Goal: Task Accomplishment & Management: Manage account settings

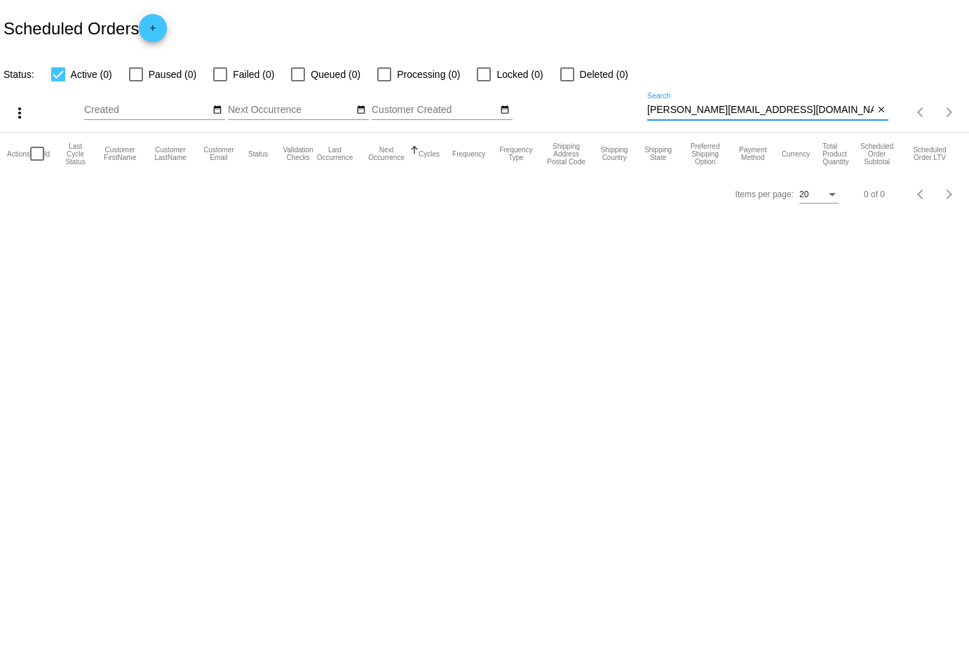
drag, startPoint x: 772, startPoint y: 113, endPoint x: 579, endPoint y: 106, distance: 193.0
click at [579, 106] on div "more_vert Sep Jan Feb Mar [DATE]" at bounding box center [484, 108] width 969 height 50
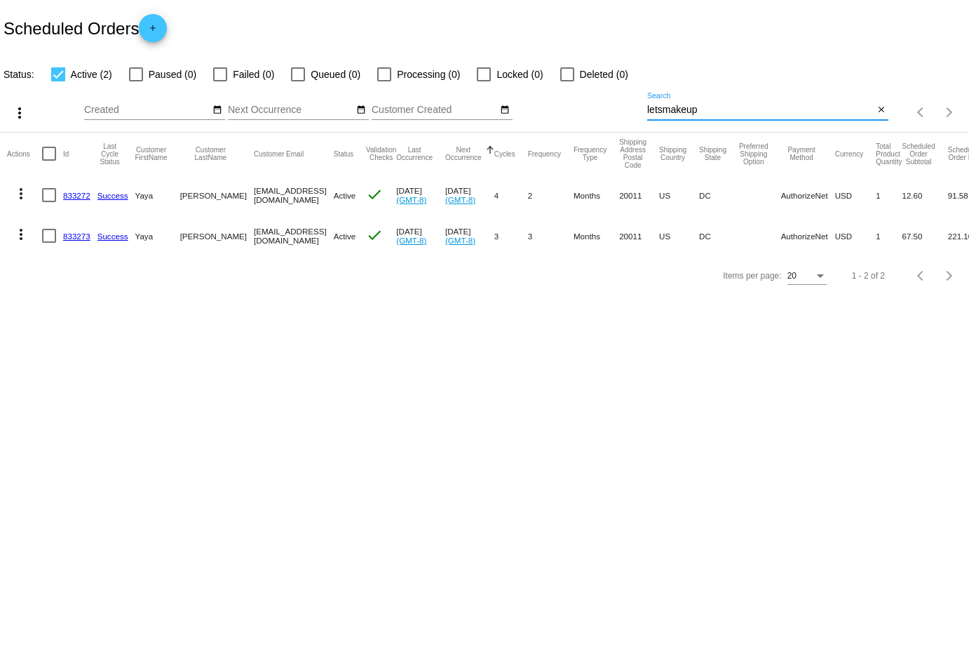
type input "letsmakeup"
click at [24, 192] on mat-icon "more_vert" at bounding box center [21, 193] width 17 height 17
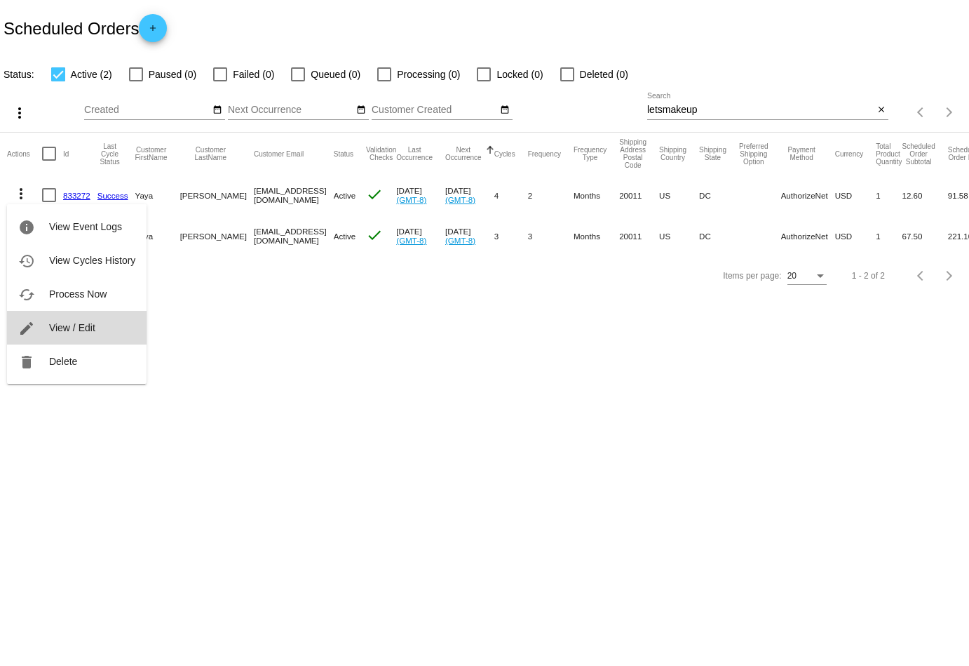
click at [83, 322] on button "edit View / Edit" at bounding box center [77, 328] width 140 height 34
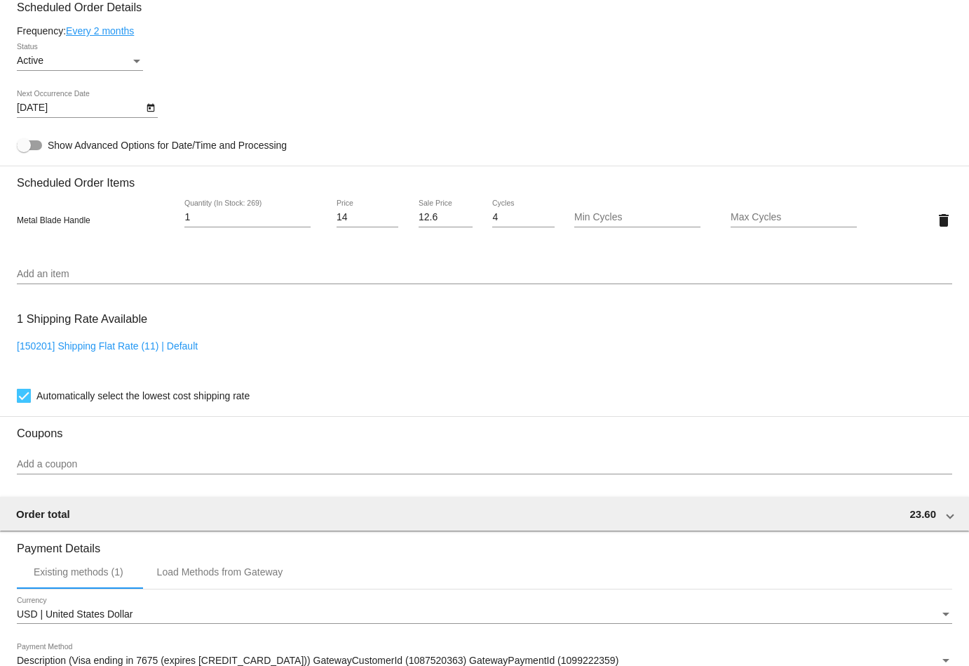
scroll to position [813, 0]
click at [23, 64] on span "Active" at bounding box center [30, 59] width 27 height 11
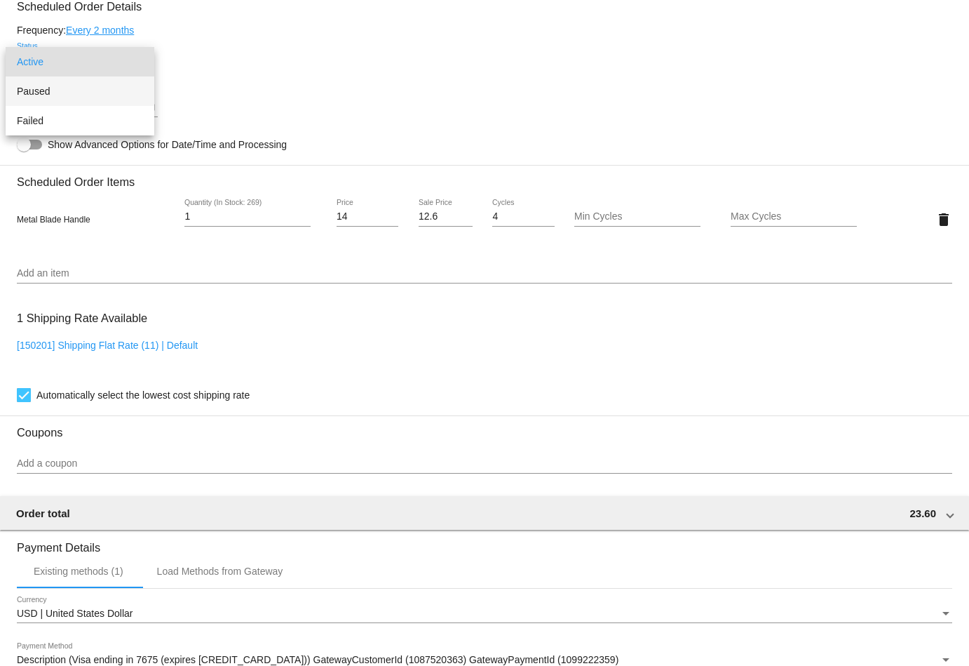
click at [37, 101] on span "Paused" at bounding box center [80, 90] width 126 height 29
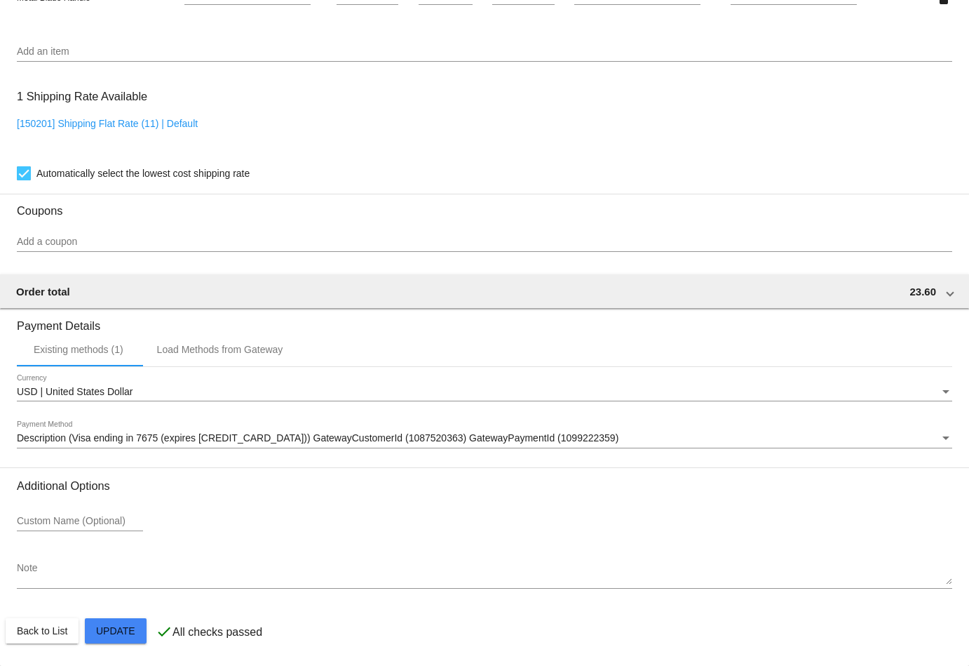
scroll to position [1036, 0]
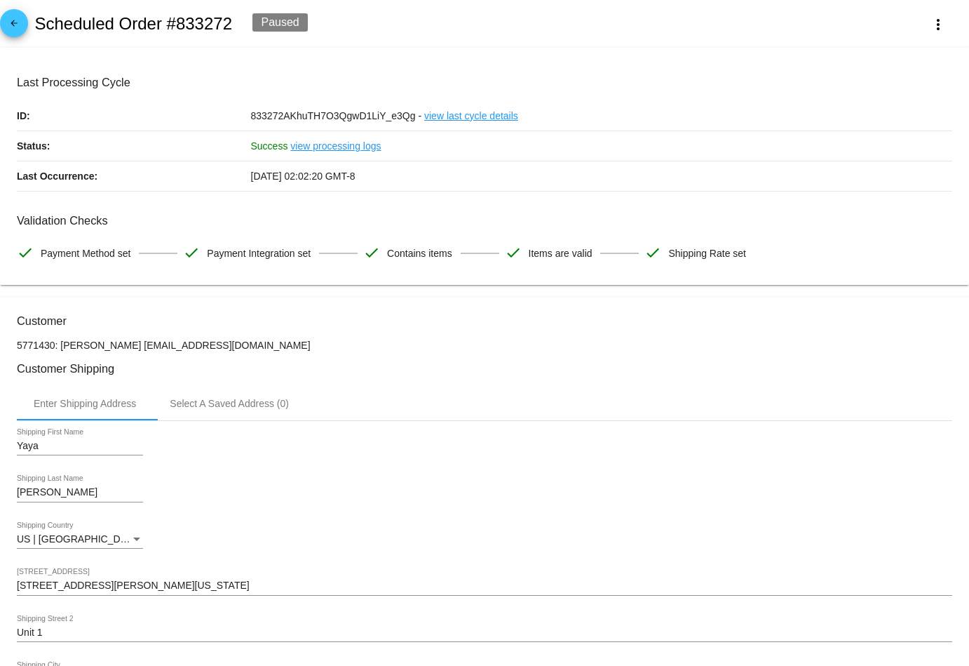
scroll to position [0, 0]
click at [17, 32] on mat-icon "arrow_back" at bounding box center [14, 26] width 17 height 17
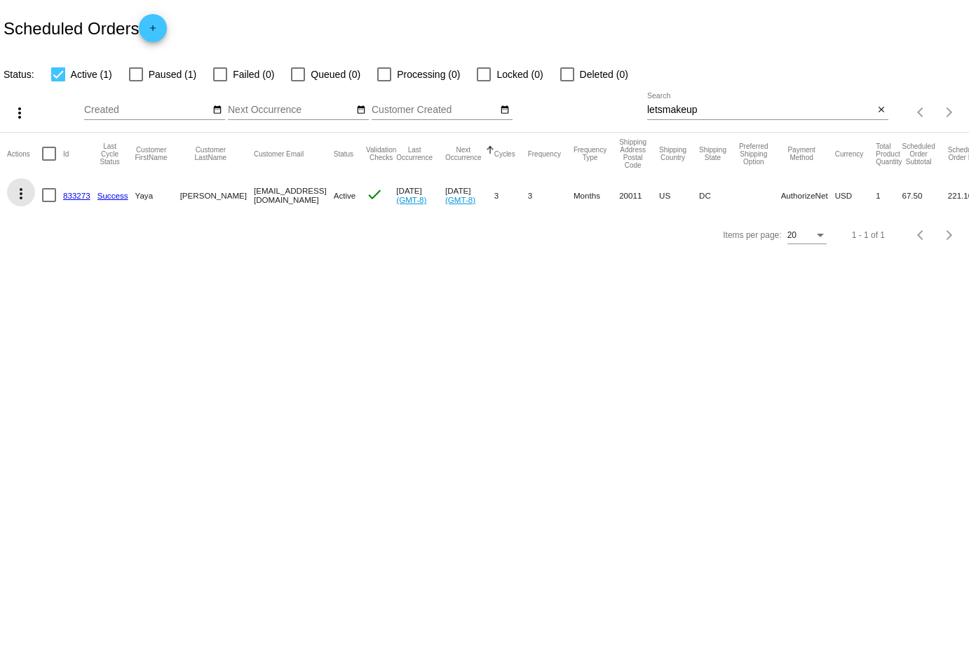
click at [20, 192] on mat-icon "more_vert" at bounding box center [21, 193] width 17 height 17
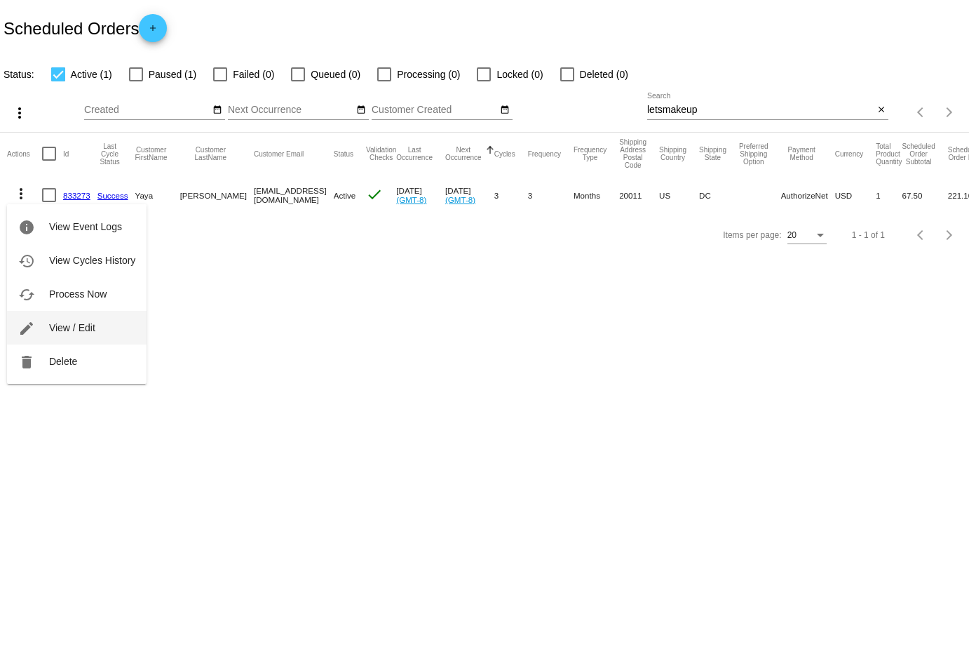
click at [106, 321] on button "edit View / Edit" at bounding box center [77, 328] width 140 height 34
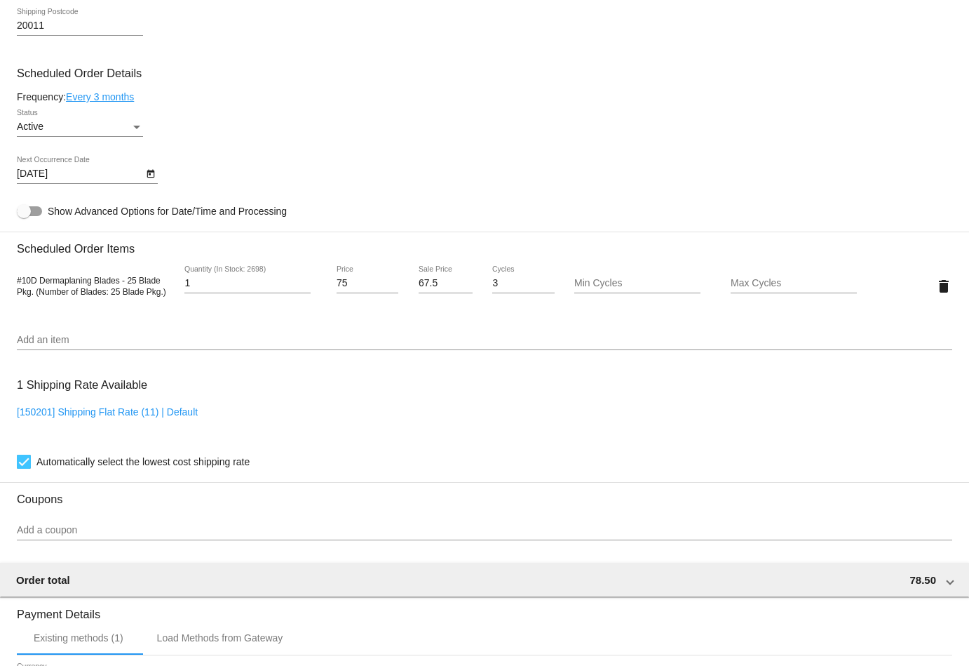
scroll to position [774, 0]
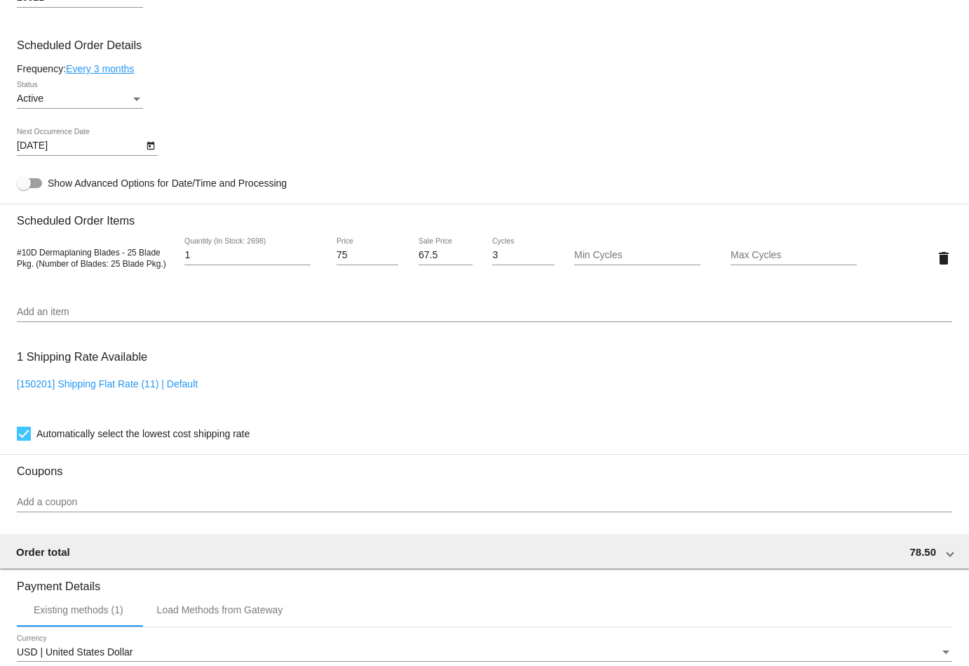
click at [63, 106] on div "Active Status" at bounding box center [80, 94] width 126 height 27
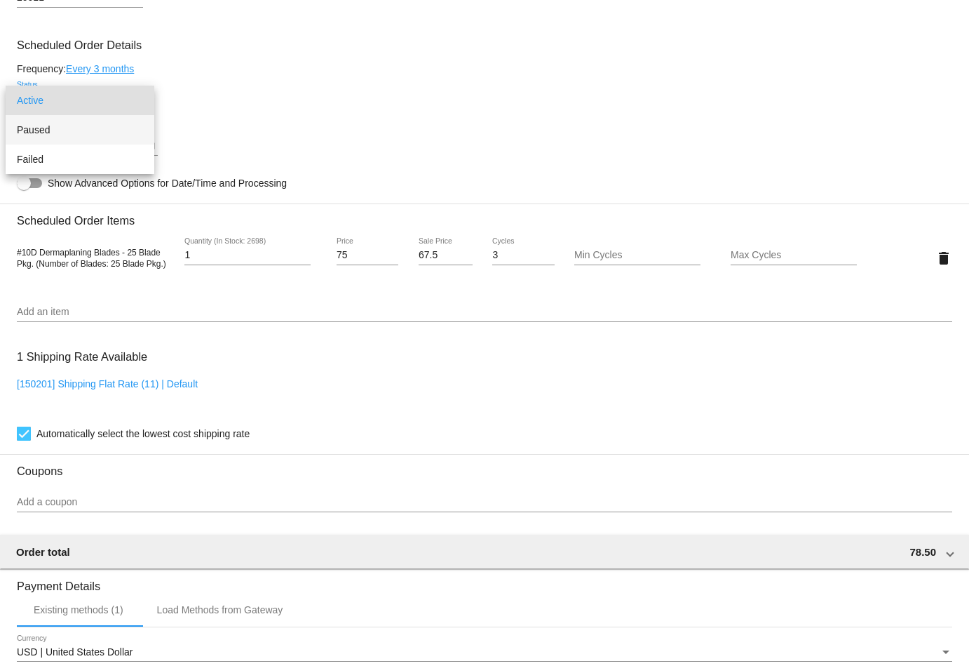
click at [69, 131] on span "Paused" at bounding box center [80, 129] width 126 height 29
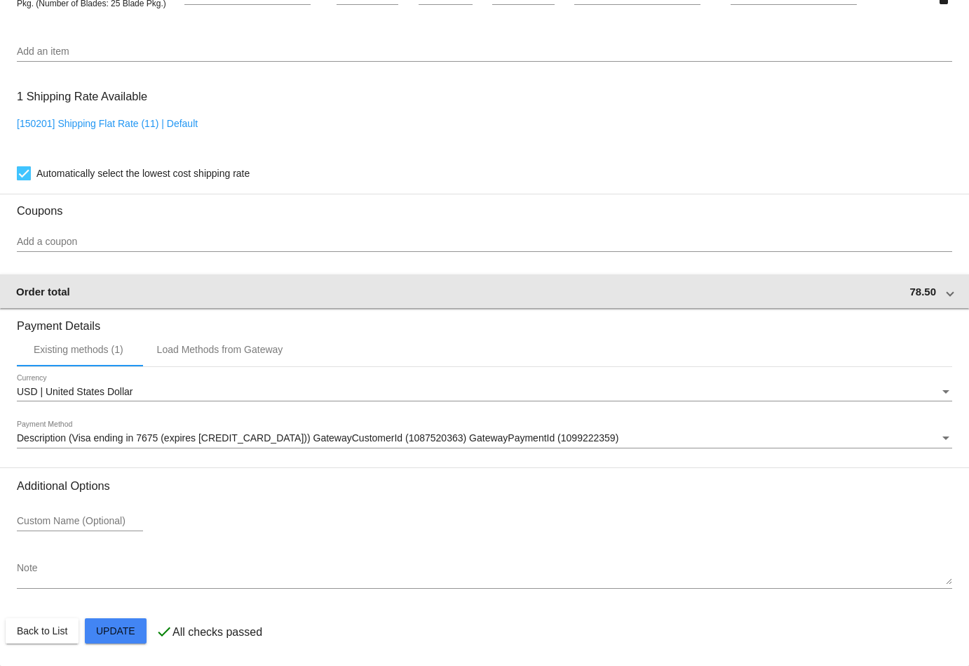
scroll to position [1036, 0]
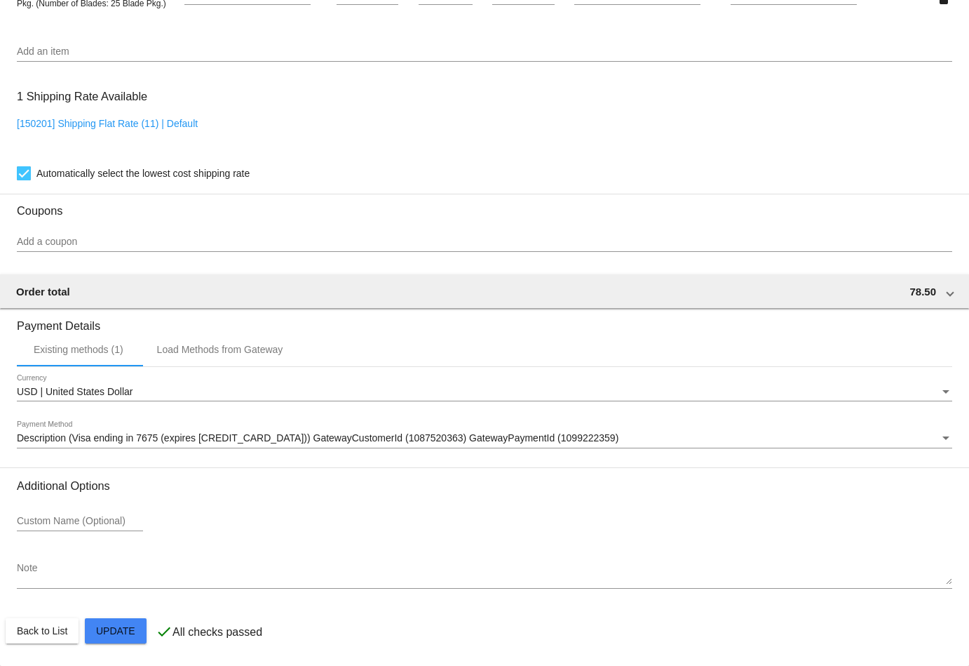
click at [137, 645] on mat-card-actions "Back to List Update" at bounding box center [485, 630] width 958 height 36
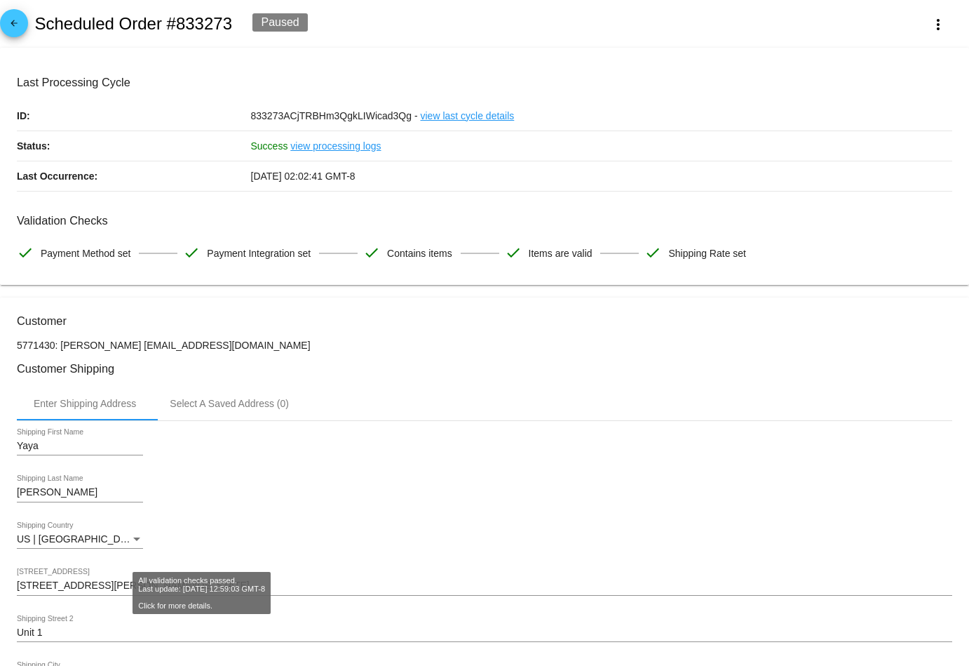
scroll to position [0, 0]
click at [17, 25] on mat-icon "arrow_back" at bounding box center [14, 26] width 17 height 17
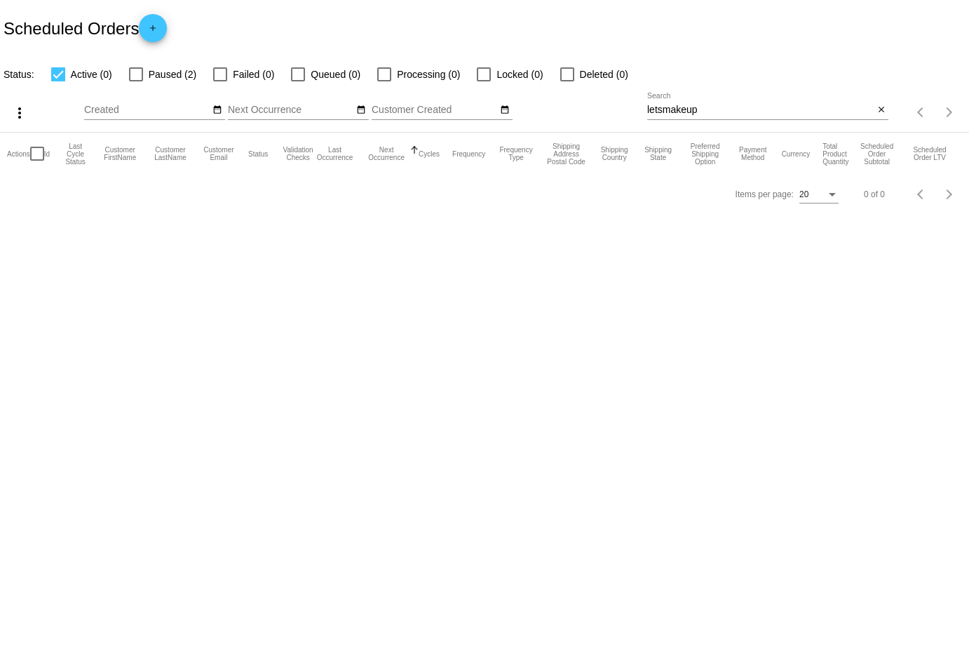
click at [140, 76] on div at bounding box center [136, 74] width 14 height 14
click at [136, 81] on input "Paused (2)" at bounding box center [135, 81] width 1 height 1
checkbox input "true"
